Goal: Task Accomplishment & Management: Manage account settings

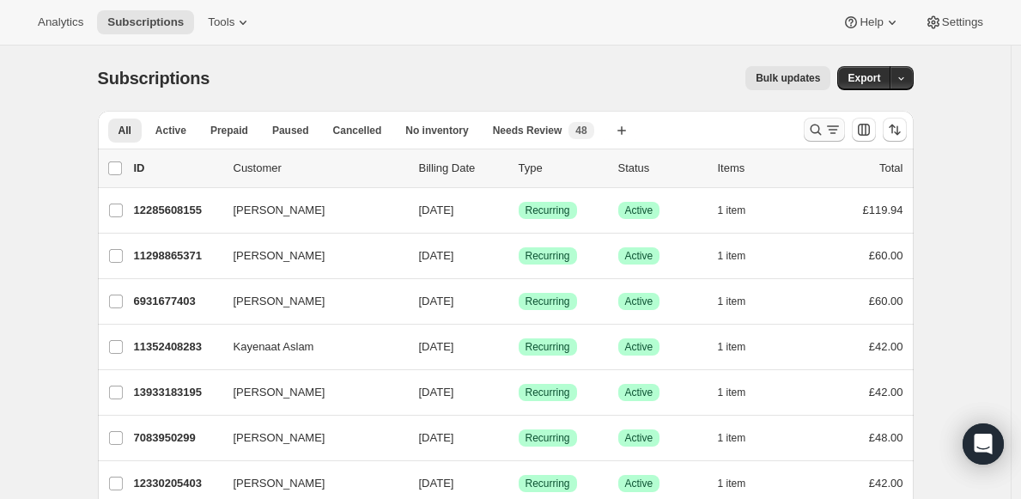
click at [816, 132] on icon "Search and filter results" at bounding box center [815, 129] width 17 height 17
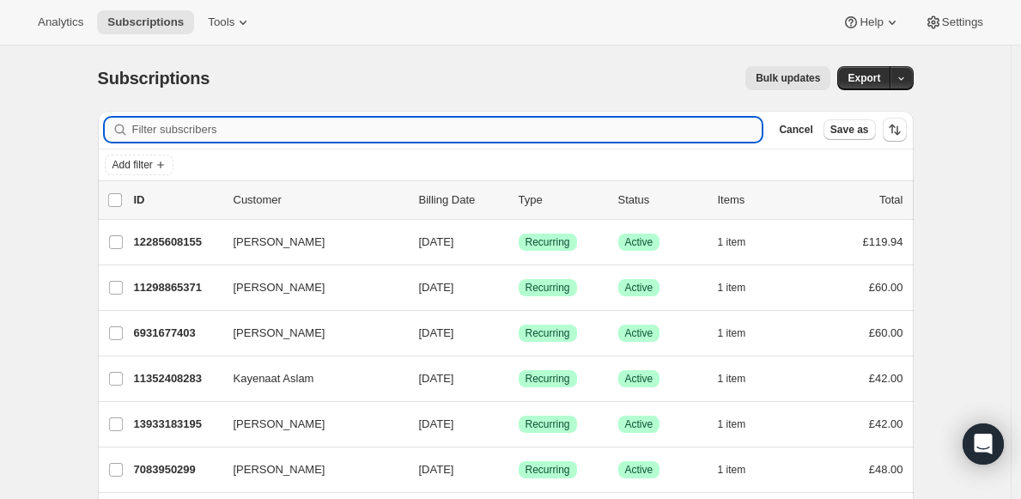
click at [633, 125] on input "Filter subscribers" at bounding box center [447, 130] width 630 height 24
paste input "[PERSON_NAME] Unadkat"
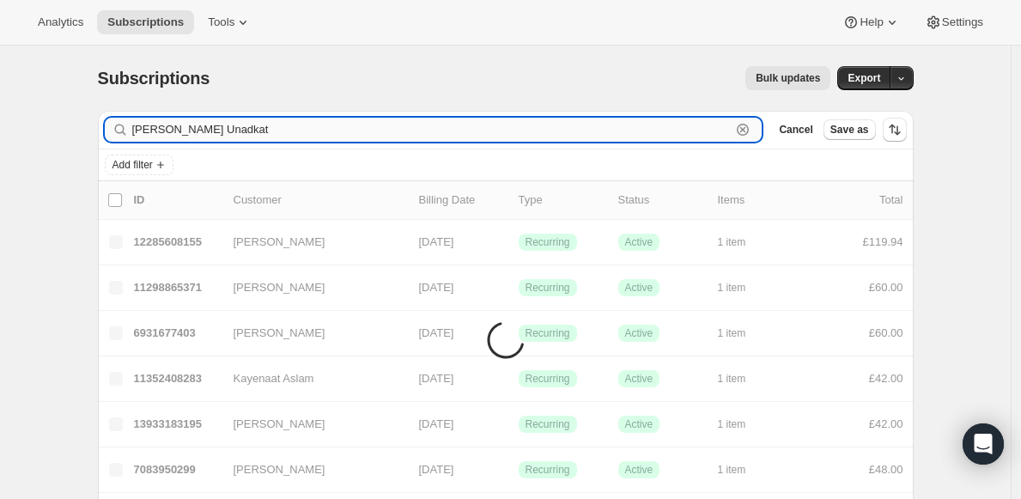
type input "[PERSON_NAME] Unadkat"
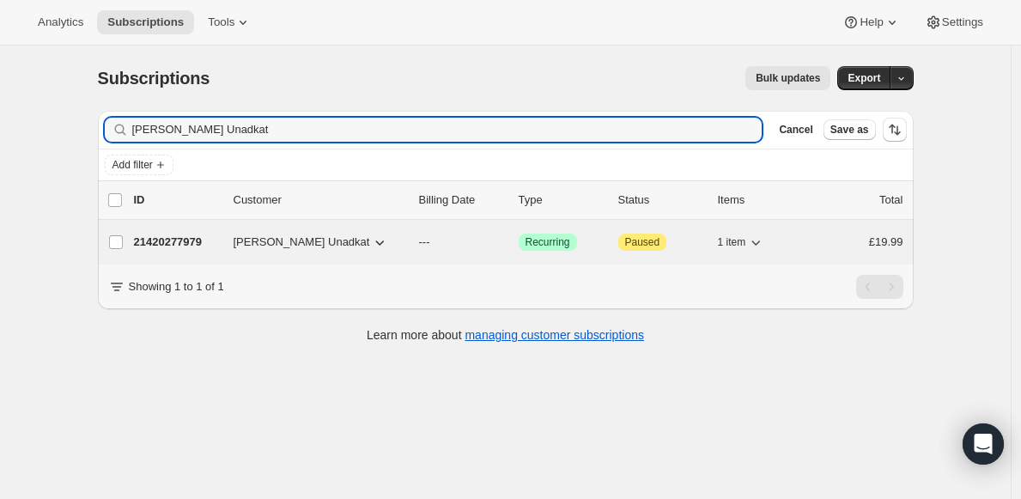
click at [320, 238] on span "[PERSON_NAME] Unadkat" at bounding box center [302, 242] width 137 height 17
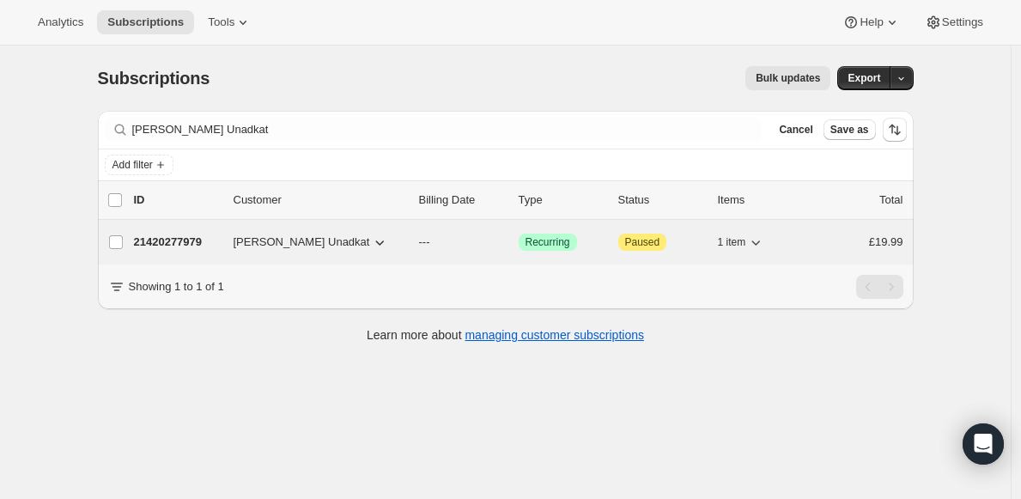
click at [262, 244] on span "[PERSON_NAME] Unadkat" at bounding box center [302, 242] width 137 height 17
click at [181, 241] on p "21420277979" at bounding box center [177, 242] width 86 height 17
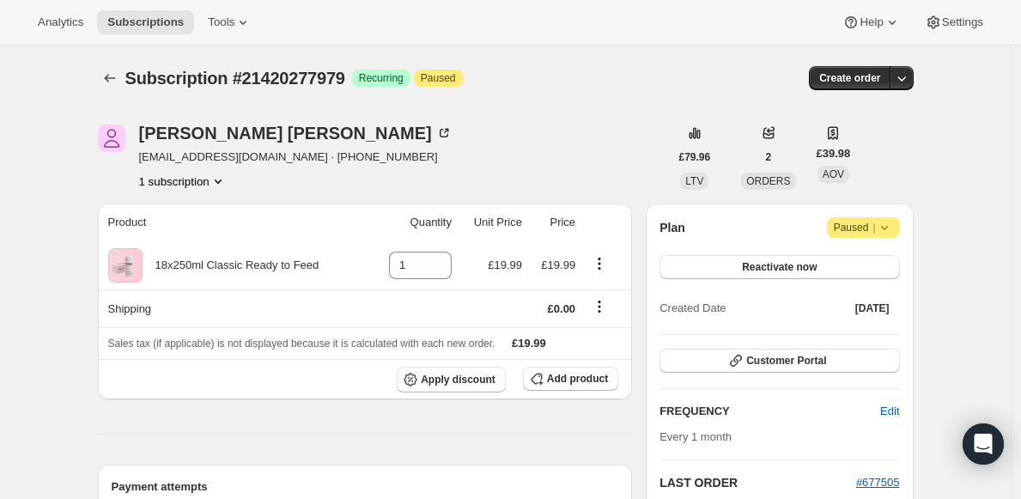
click at [884, 227] on icon at bounding box center [884, 227] width 17 height 17
click at [852, 258] on span "Cancel subscription" at bounding box center [863, 261] width 97 height 13
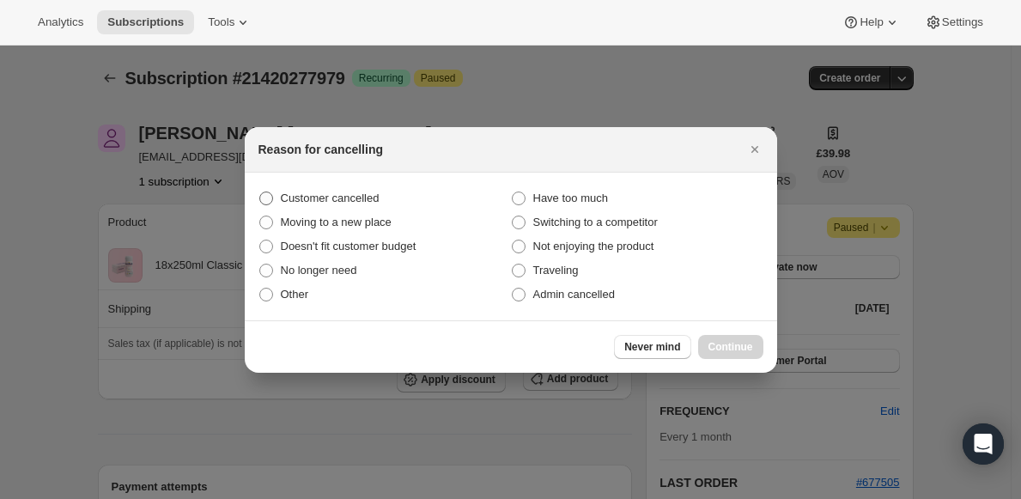
click at [345, 198] on span "Customer cancelled" at bounding box center [330, 197] width 99 height 13
click at [260, 192] on input "Customer cancelled" at bounding box center [259, 191] width 1 height 1
radio input "true"
click at [696, 336] on div "Never mind Continue" at bounding box center [688, 347] width 149 height 24
click at [724, 347] on span "Continue" at bounding box center [730, 347] width 45 height 14
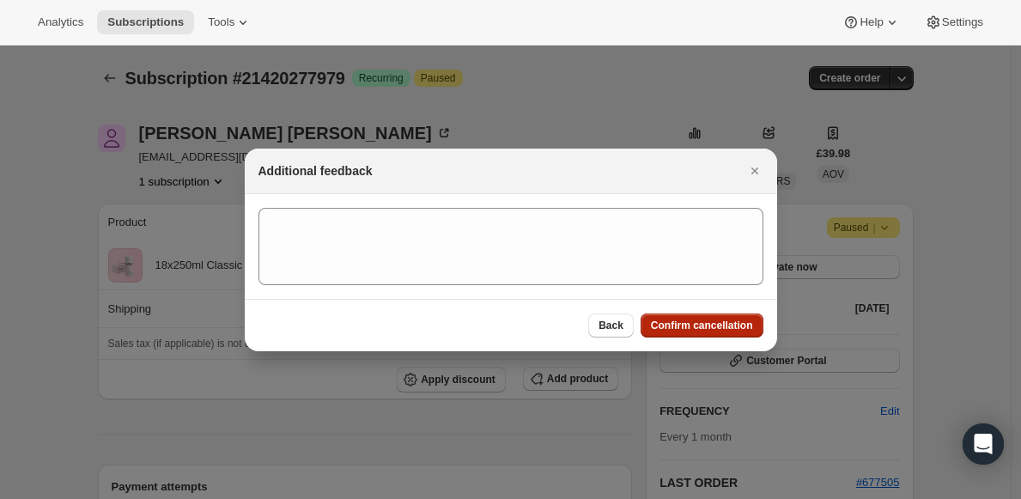
click at [712, 333] on button "Confirm cancellation" at bounding box center [702, 325] width 123 height 24
